Goal: Check status: Check status

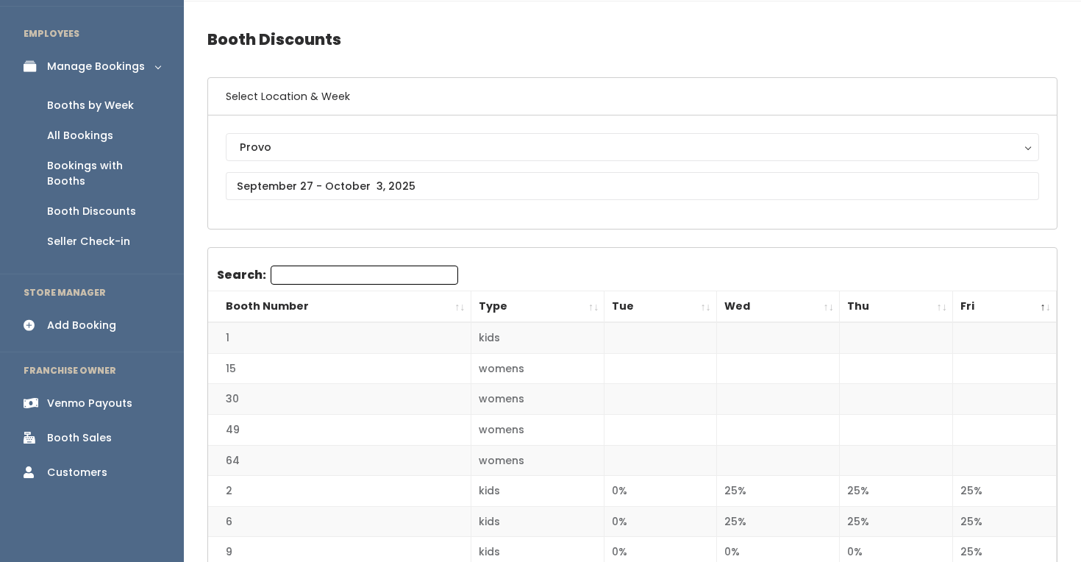
click at [107, 110] on div "Booths by Week" at bounding box center [90, 105] width 87 height 15
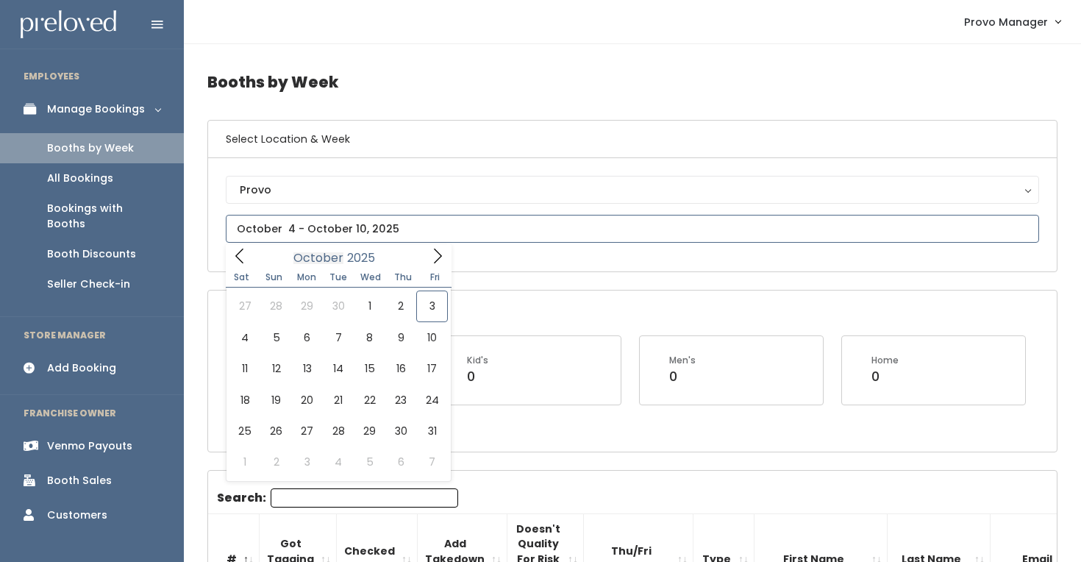
click at [302, 235] on input "text" at bounding box center [632, 229] width 813 height 28
type input "October 18 to October 24"
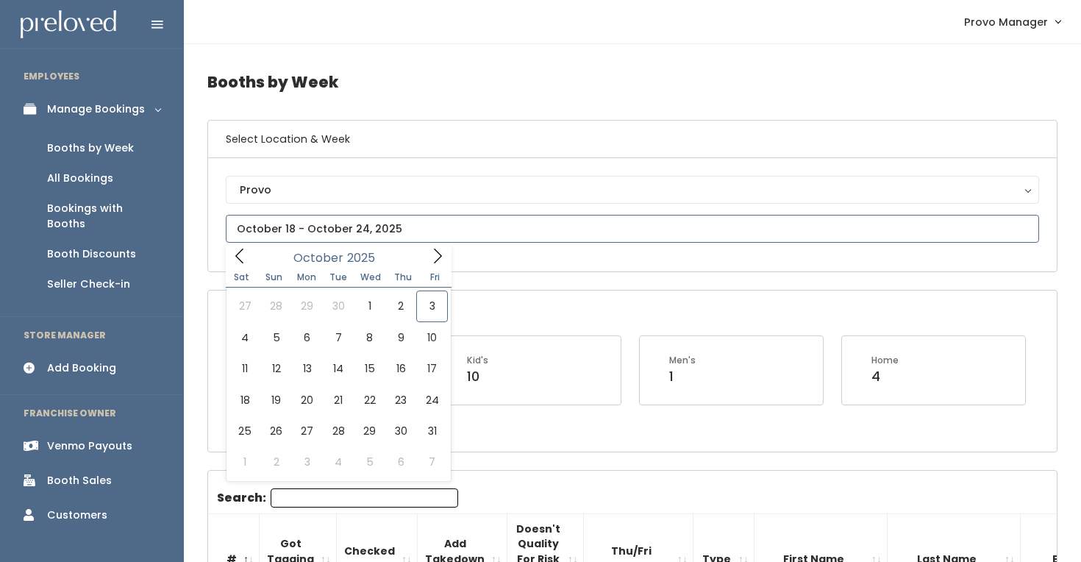
click at [282, 231] on input "text" at bounding box center [632, 229] width 813 height 28
type input "[DATE] to [DATE]"
